Goal: Task Accomplishment & Management: Manage account settings

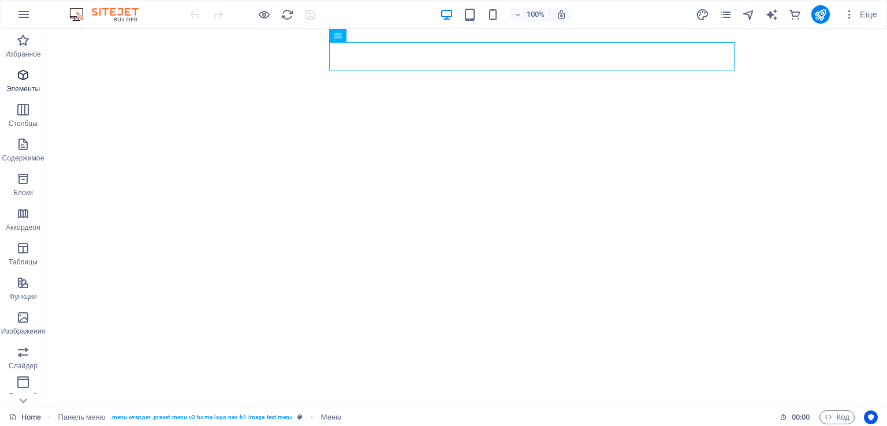
click at [24, 81] on icon "button" at bounding box center [23, 75] width 14 height 14
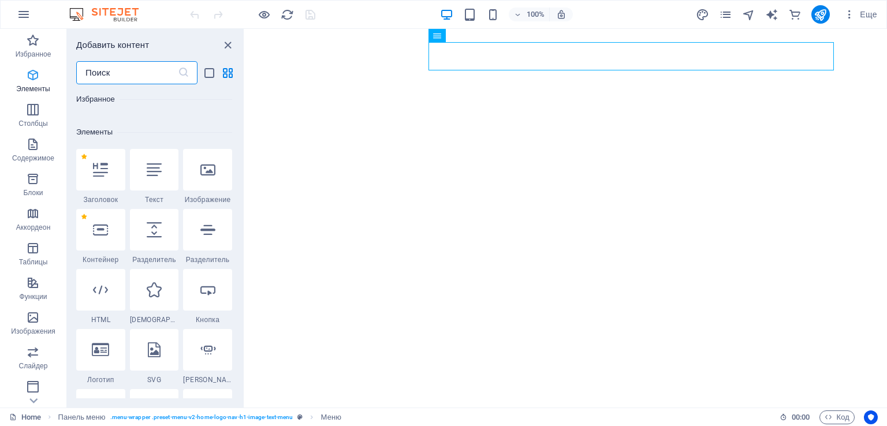
scroll to position [217, 0]
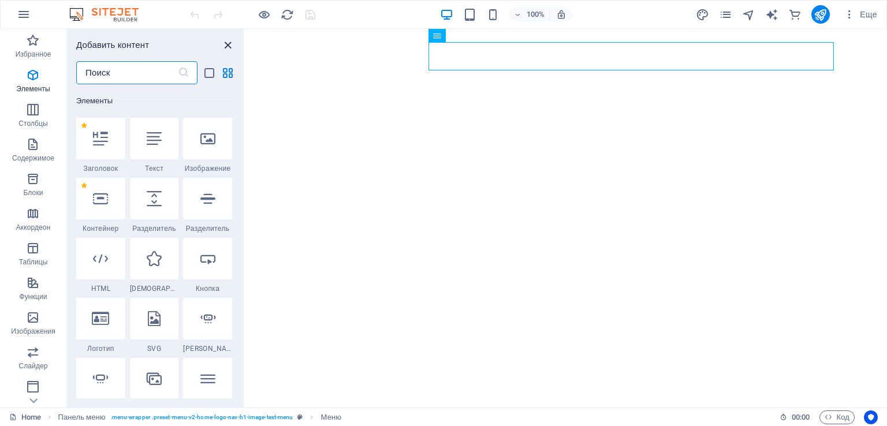
click at [226, 42] on icon "close panel" at bounding box center [227, 45] width 13 height 13
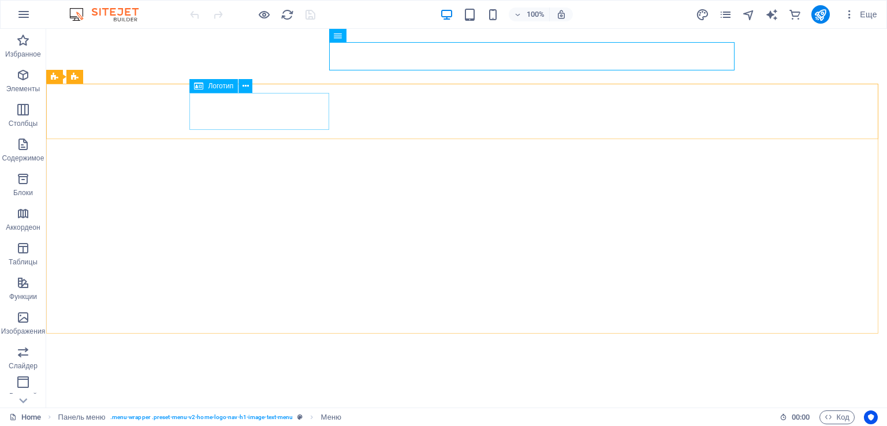
click at [204, 88] on div "Логотип" at bounding box center [213, 86] width 48 height 14
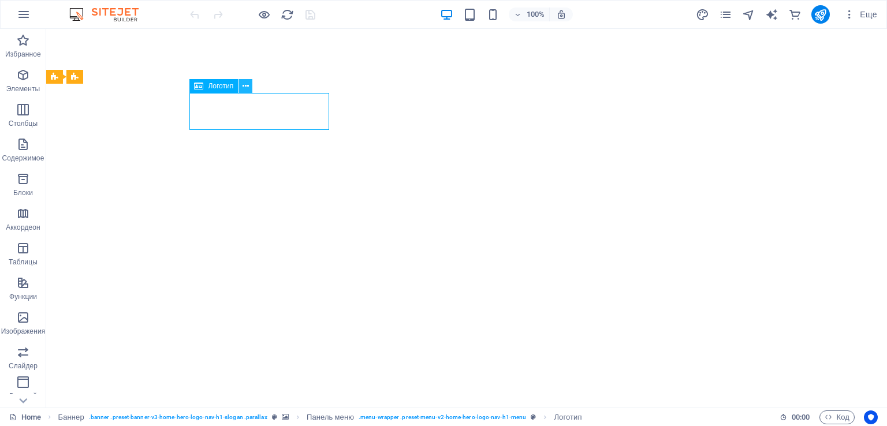
click at [244, 85] on icon at bounding box center [245, 86] width 6 height 12
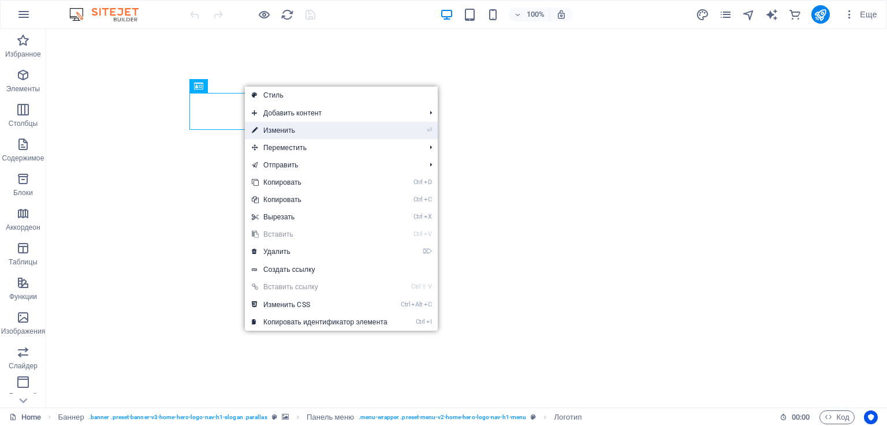
click at [282, 132] on link "⏎ Изменить" at bounding box center [320, 130] width 150 height 17
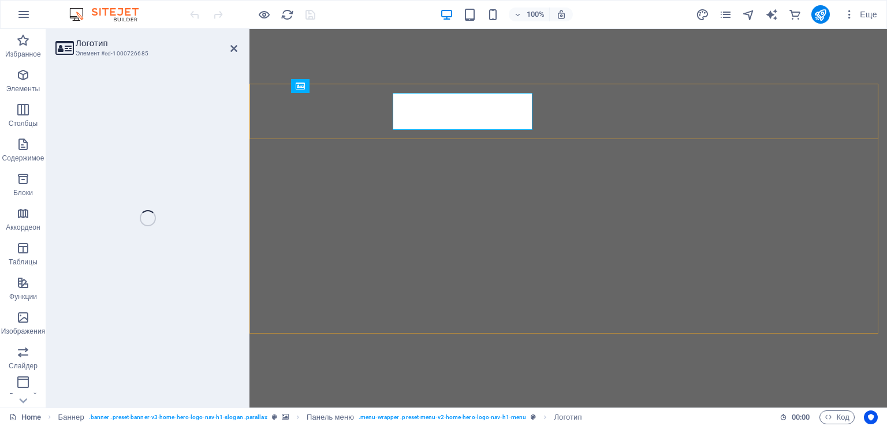
select select "px"
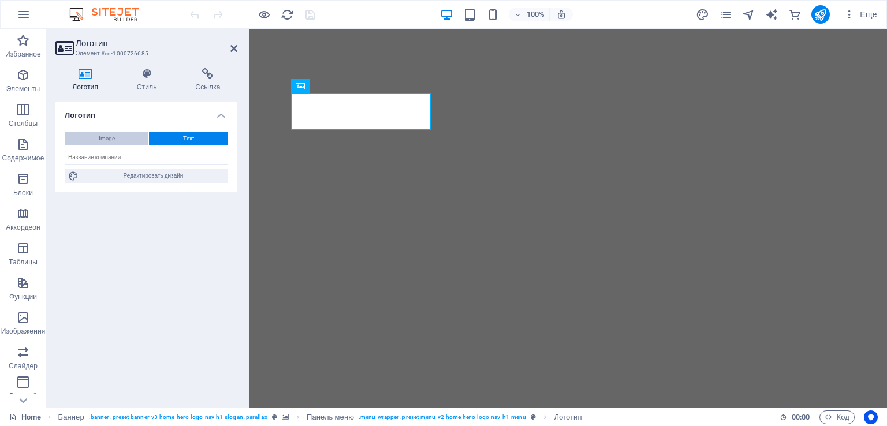
click at [111, 135] on span "Image" at bounding box center [107, 139] width 16 height 14
select select "DISABLED_OPTION_VALUE"
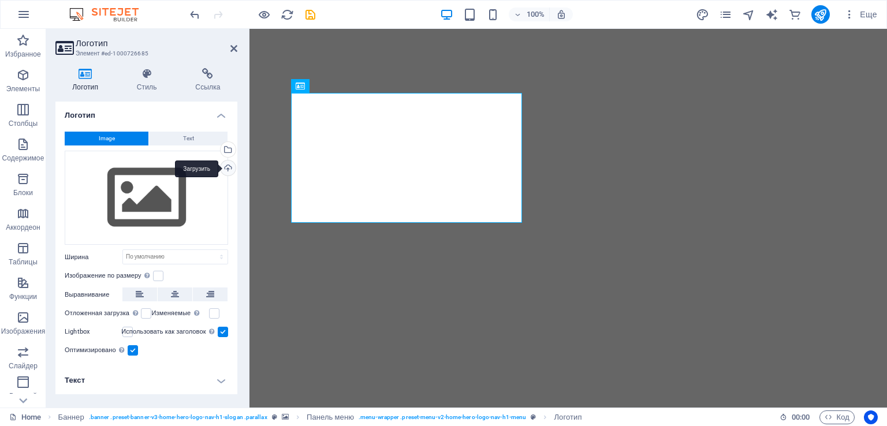
click at [229, 170] on div "Загрузить" at bounding box center [226, 168] width 17 height 17
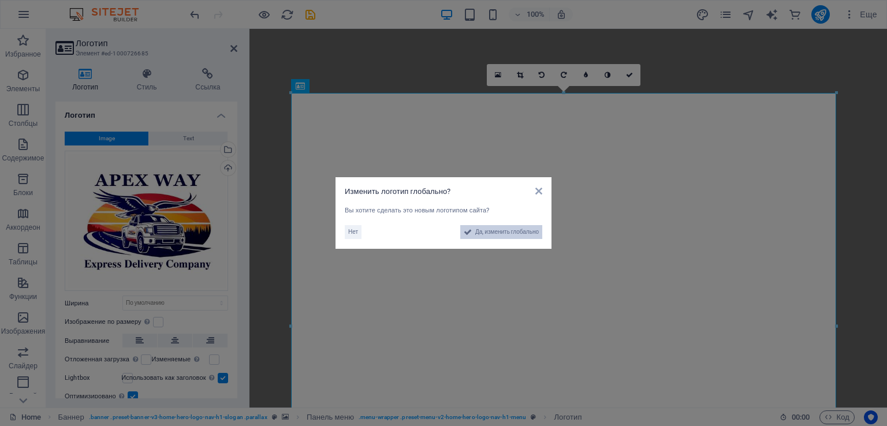
click at [503, 233] on span "Да, изменить глобально" at bounding box center [507, 232] width 64 height 14
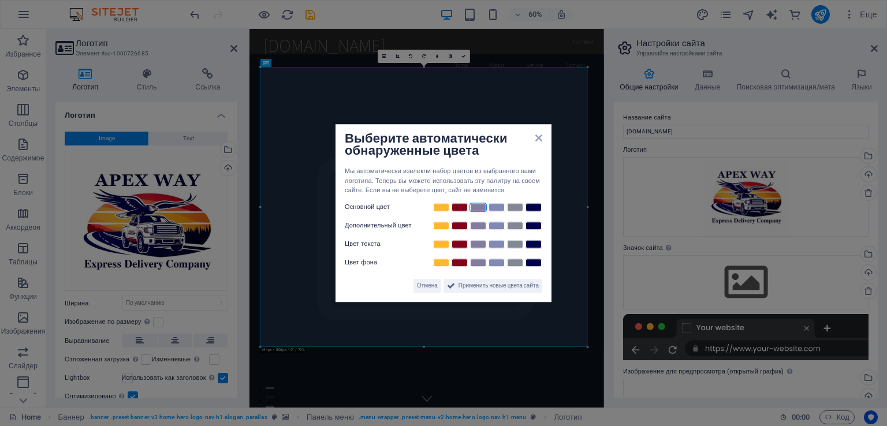
click at [479, 204] on link at bounding box center [477, 207] width 17 height 9
click at [534, 227] on link at bounding box center [533, 225] width 17 height 9
click at [459, 241] on link at bounding box center [459, 244] width 17 height 9
click at [478, 262] on link at bounding box center [477, 262] width 17 height 9
click at [533, 206] on link at bounding box center [533, 207] width 17 height 9
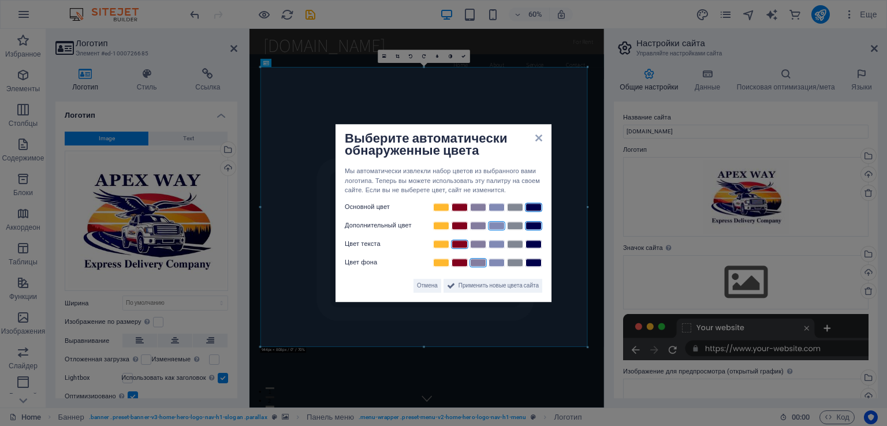
click at [497, 223] on link at bounding box center [496, 225] width 17 height 9
click at [504, 289] on span "Применить новые цвета сайта" at bounding box center [498, 286] width 80 height 14
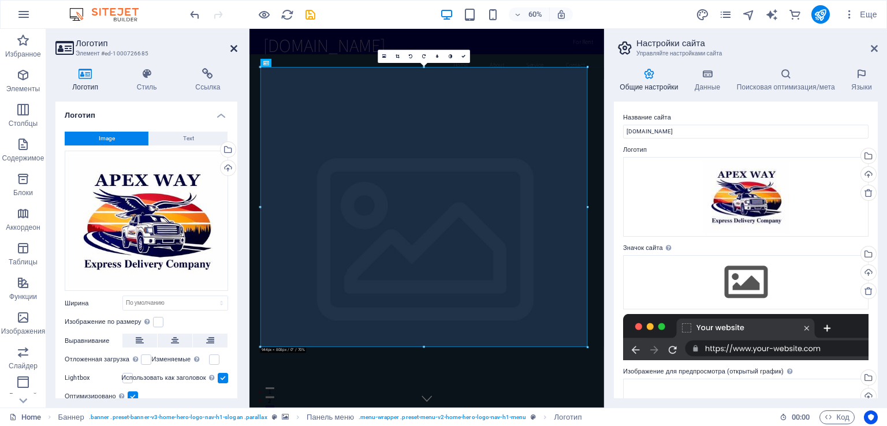
click at [234, 48] on icon at bounding box center [233, 48] width 7 height 9
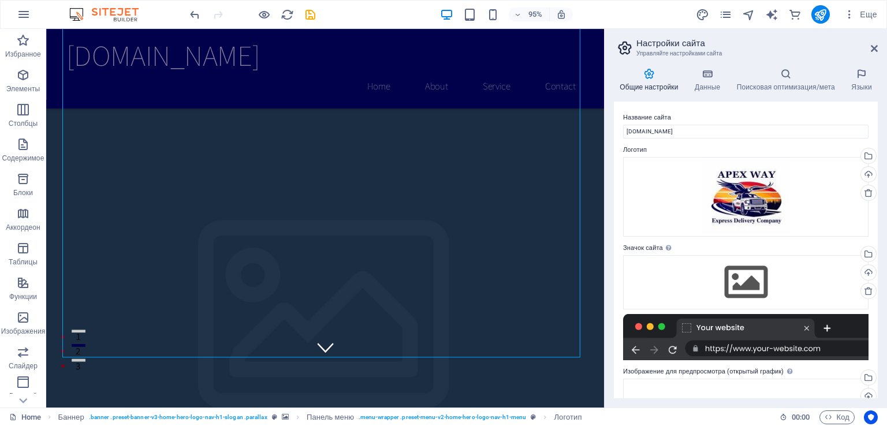
scroll to position [185, 0]
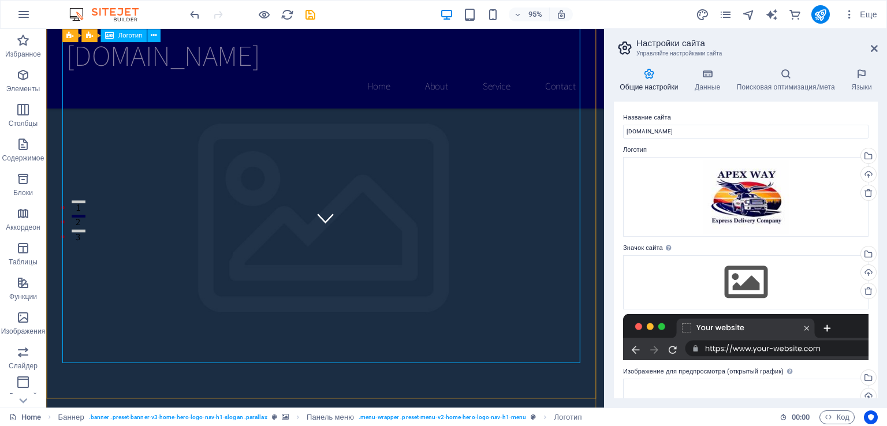
click at [151, 36] on icon at bounding box center [154, 35] width 6 height 12
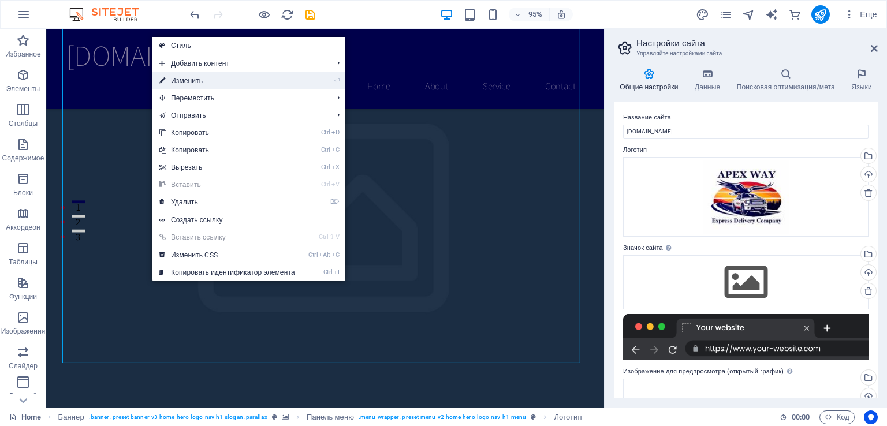
click at [200, 82] on link "⏎ Изменить" at bounding box center [227, 80] width 150 height 17
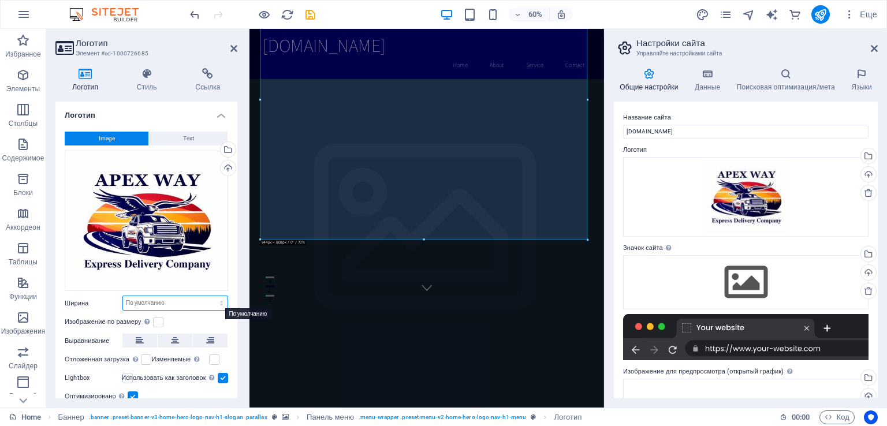
click at [161, 299] on select "По умолчанию автоматически px rem % em vh vw" at bounding box center [175, 303] width 104 height 14
select select "px"
click at [209, 296] on select "По умолчанию автоматически px rem % em vh vw" at bounding box center [175, 303] width 104 height 14
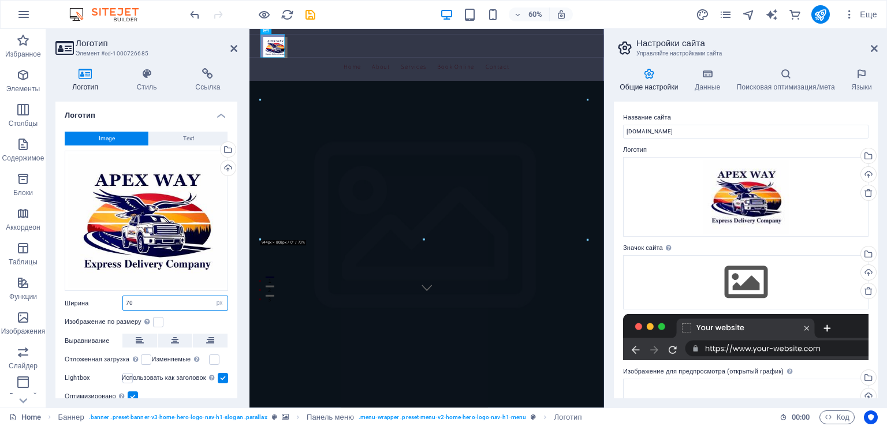
drag, startPoint x: 133, startPoint y: 301, endPoint x: 113, endPoint y: 306, distance: 20.3
click at [113, 306] on div "Ширина 70 По умолчанию автоматически px rem % em vh vw" at bounding box center [146, 303] width 163 height 15
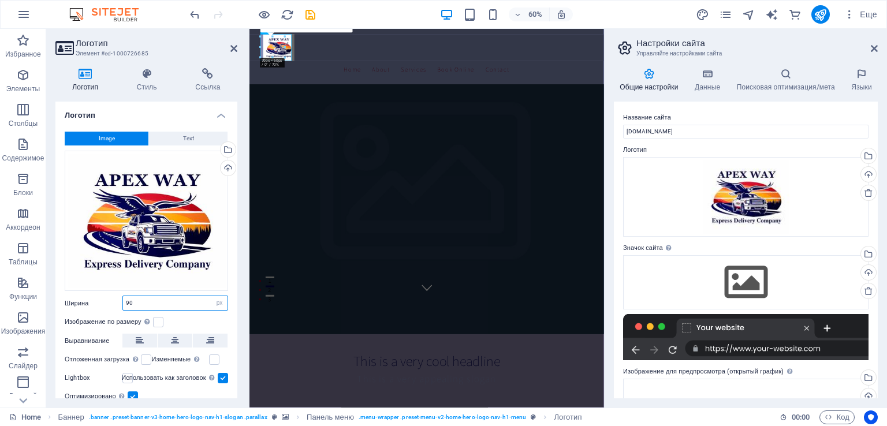
scroll to position [40, 0]
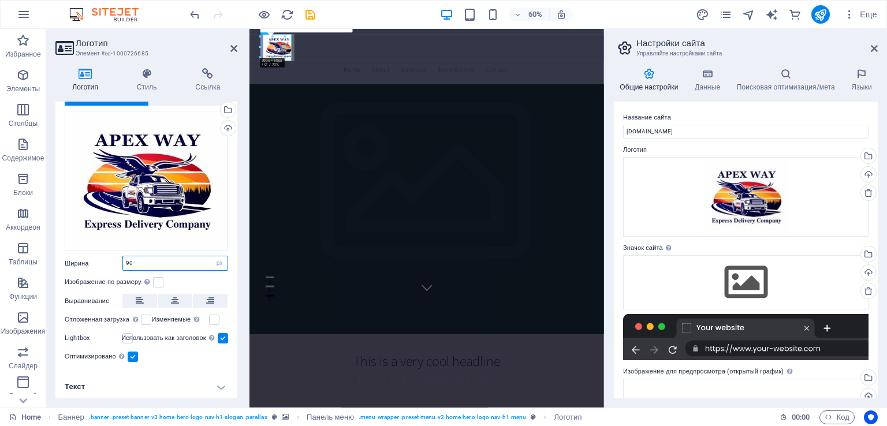
type input "90"
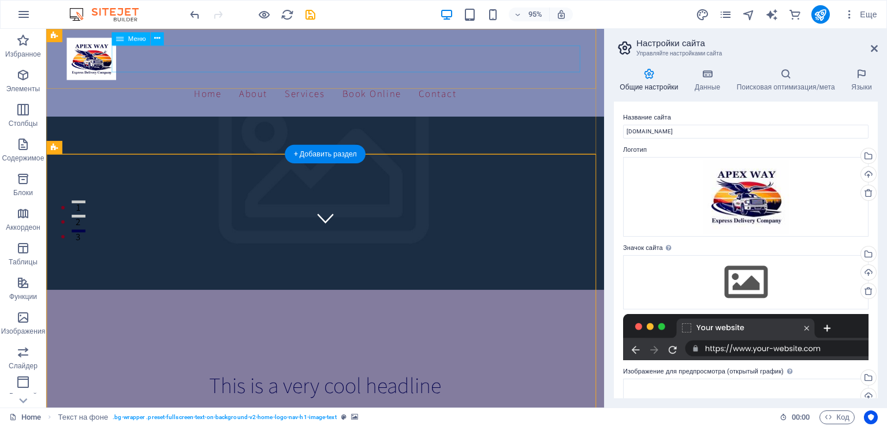
click at [243, 83] on nav "Home About Services Book Online Contact" at bounding box center [340, 97] width 545 height 29
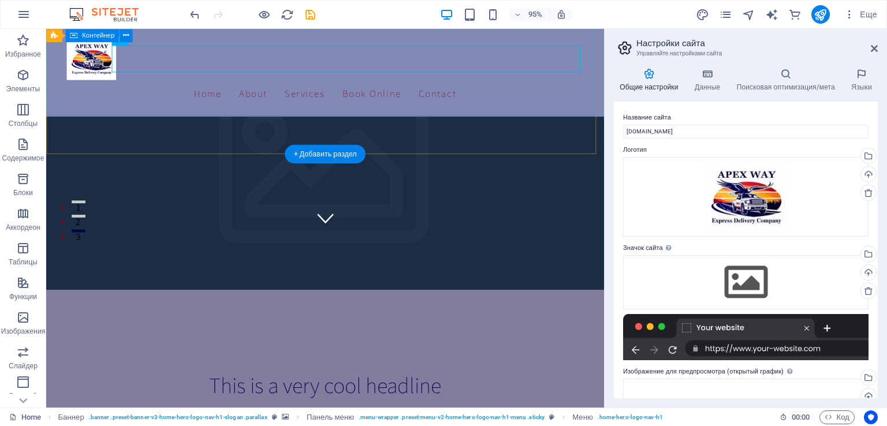
click at [247, 124] on figure at bounding box center [339, 104] width 587 height 399
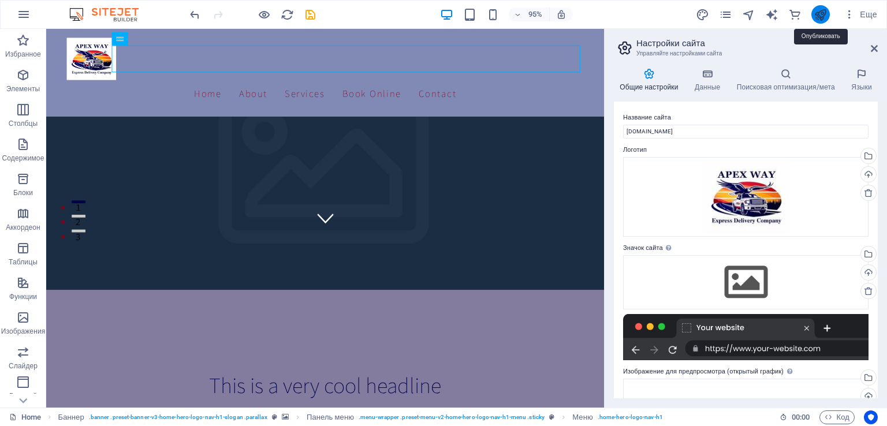
click at [819, 14] on icon "publish" at bounding box center [819, 14] width 13 height 13
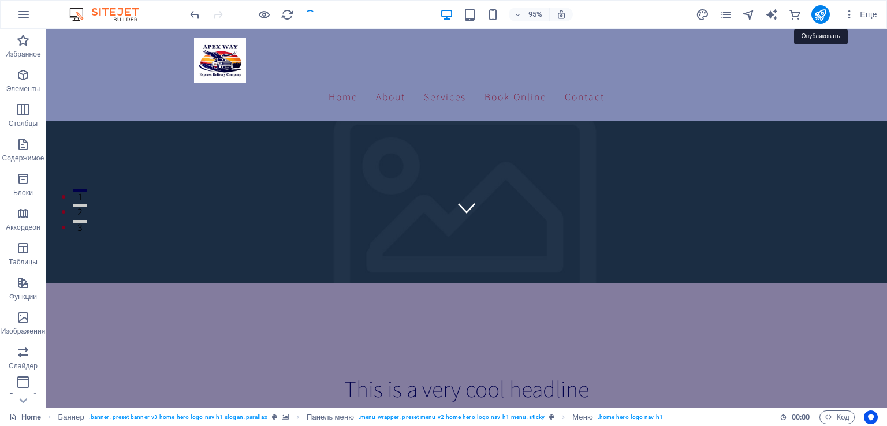
checkbox input "false"
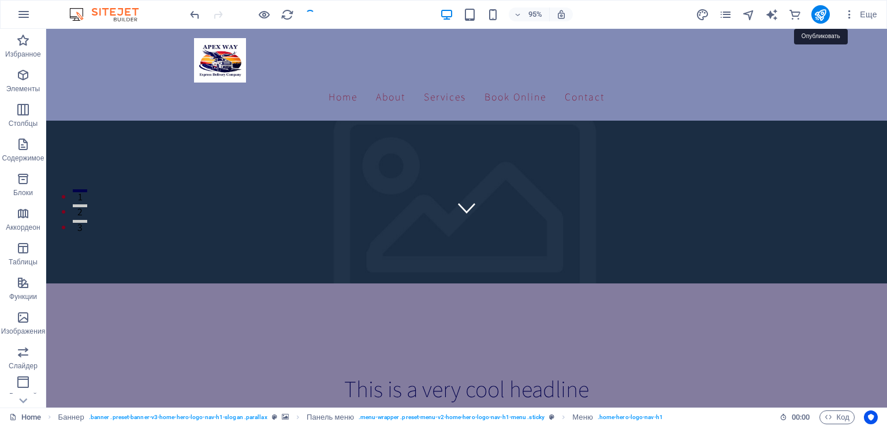
checkbox input "false"
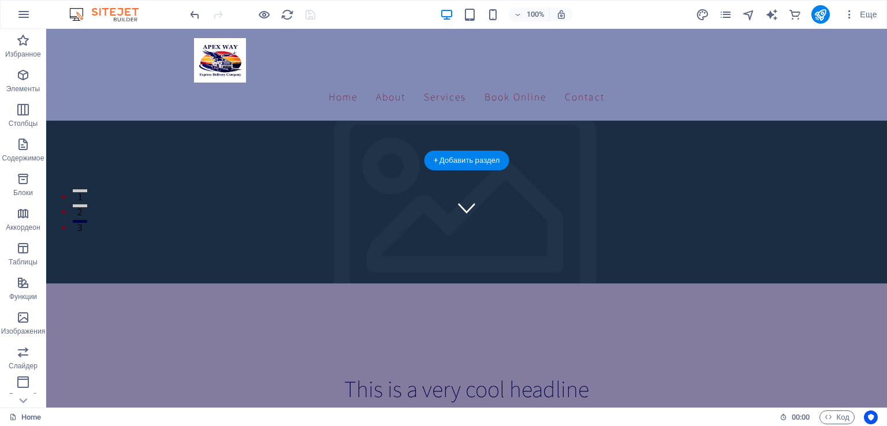
click at [148, 147] on figure at bounding box center [466, 94] width 841 height 379
